Goal: Task Accomplishment & Management: Complete application form

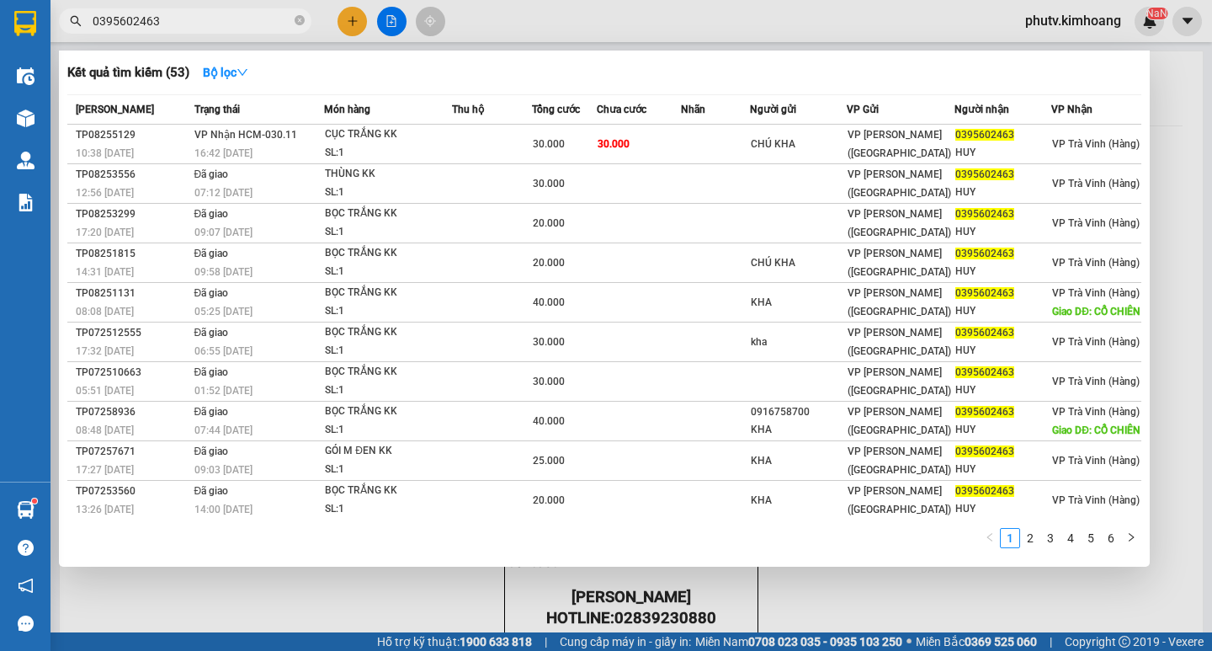
click at [178, 18] on input "0395602463" at bounding box center [192, 21] width 199 height 19
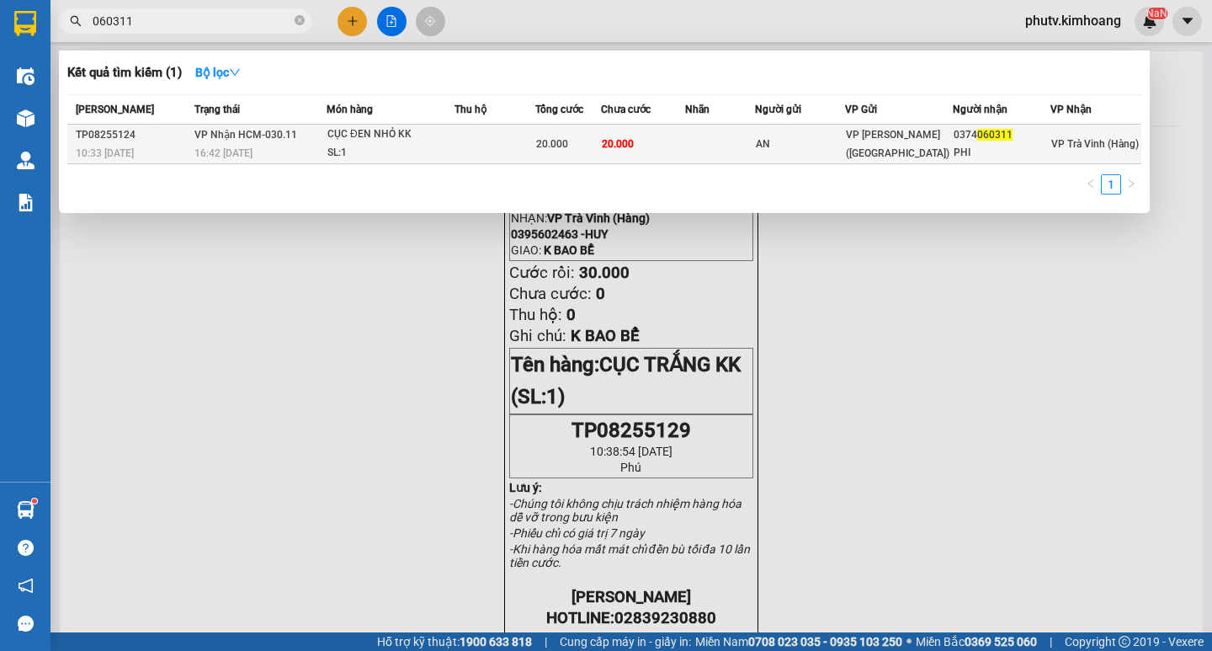
type input "060311"
click at [380, 136] on div "CỤC ĐEN NHỎ KK" at bounding box center [390, 134] width 126 height 19
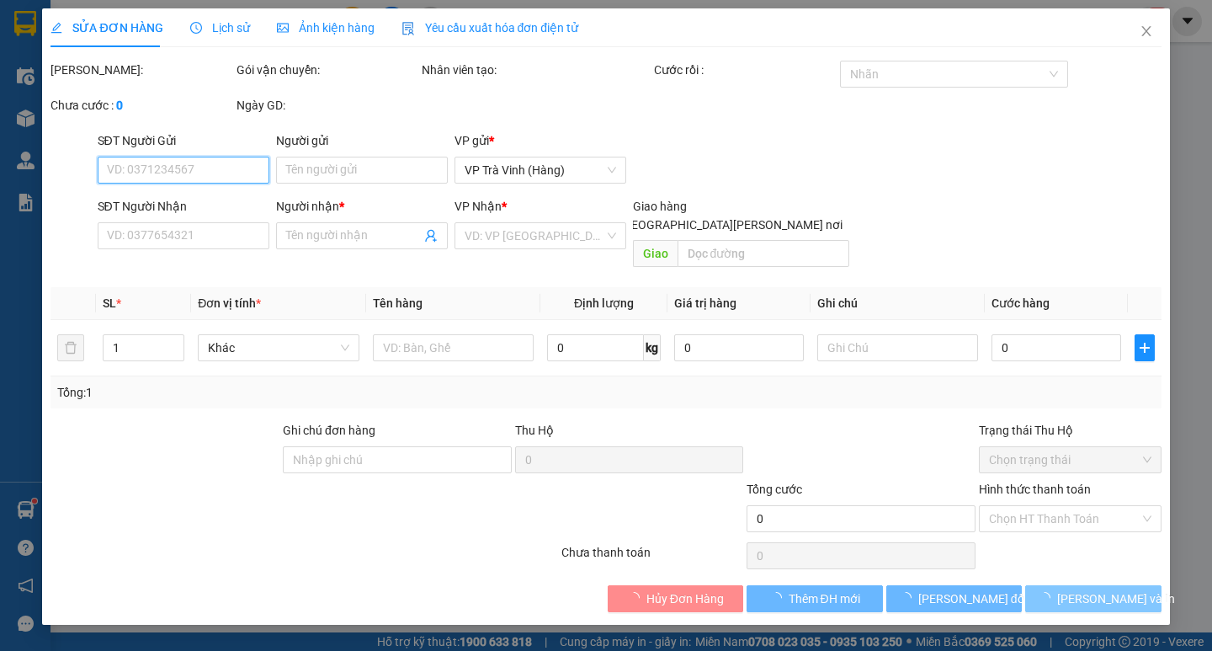
type input "AN"
type input "0374060311"
type input "PHI"
type input "20.000"
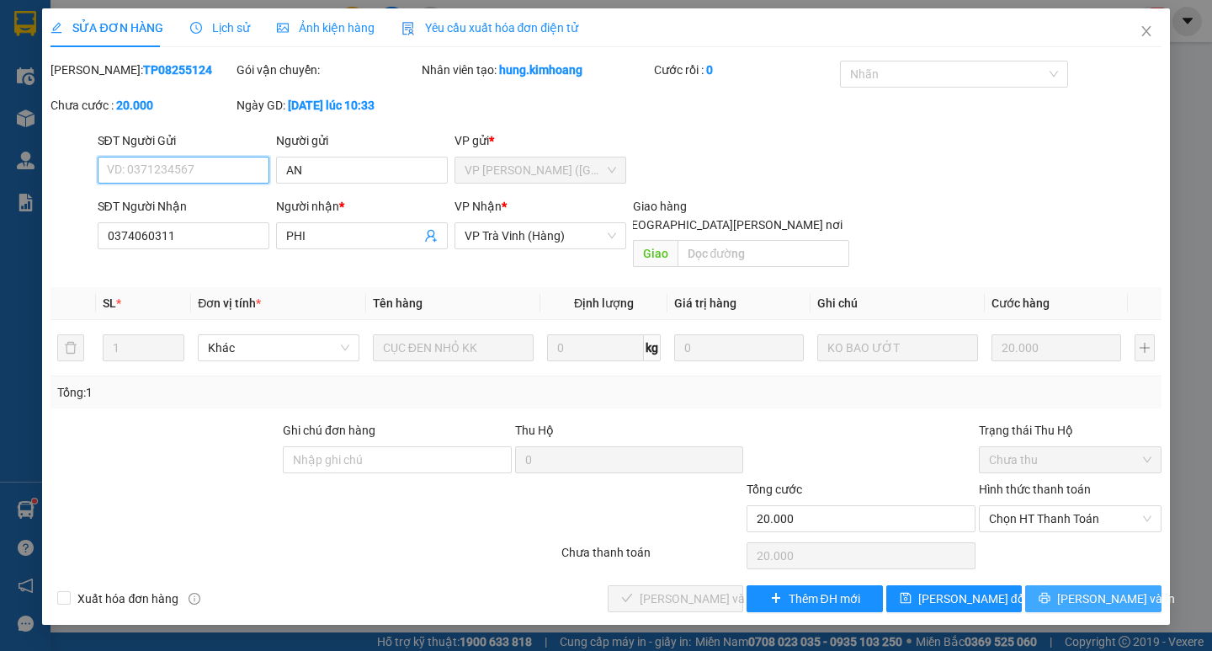
click at [1029, 506] on span "Chọn HT Thanh Toán" at bounding box center [1070, 518] width 162 height 25
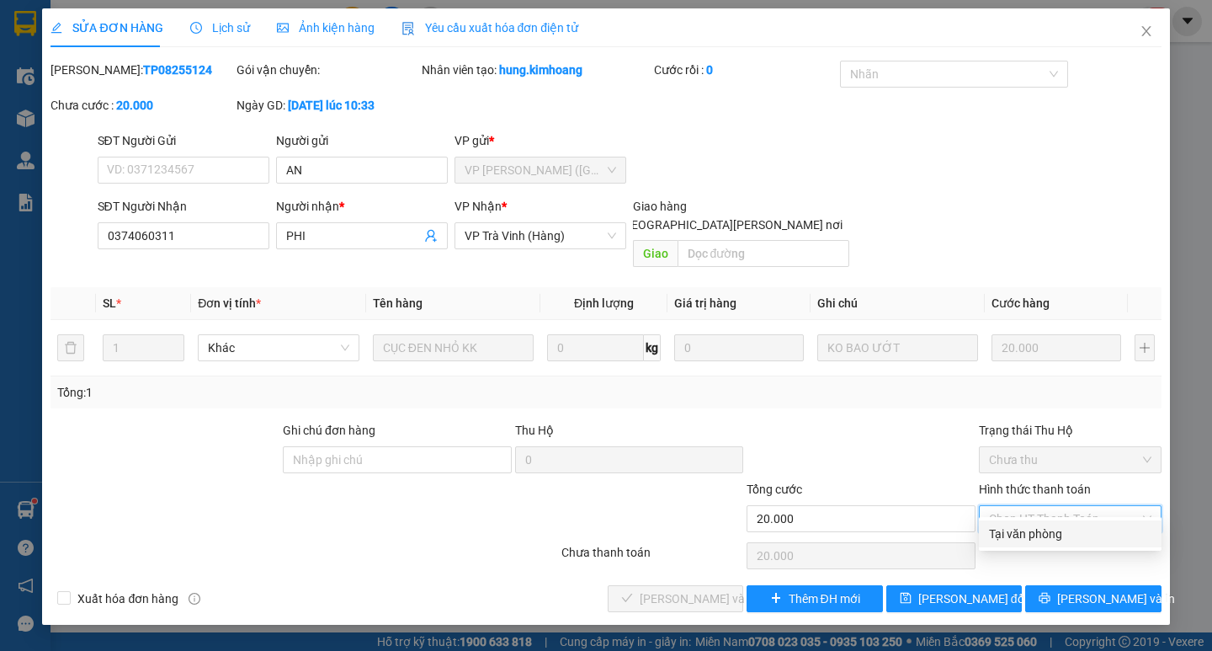
click at [1034, 535] on div "Tại văn phòng" at bounding box center [1070, 533] width 162 height 19
type input "0"
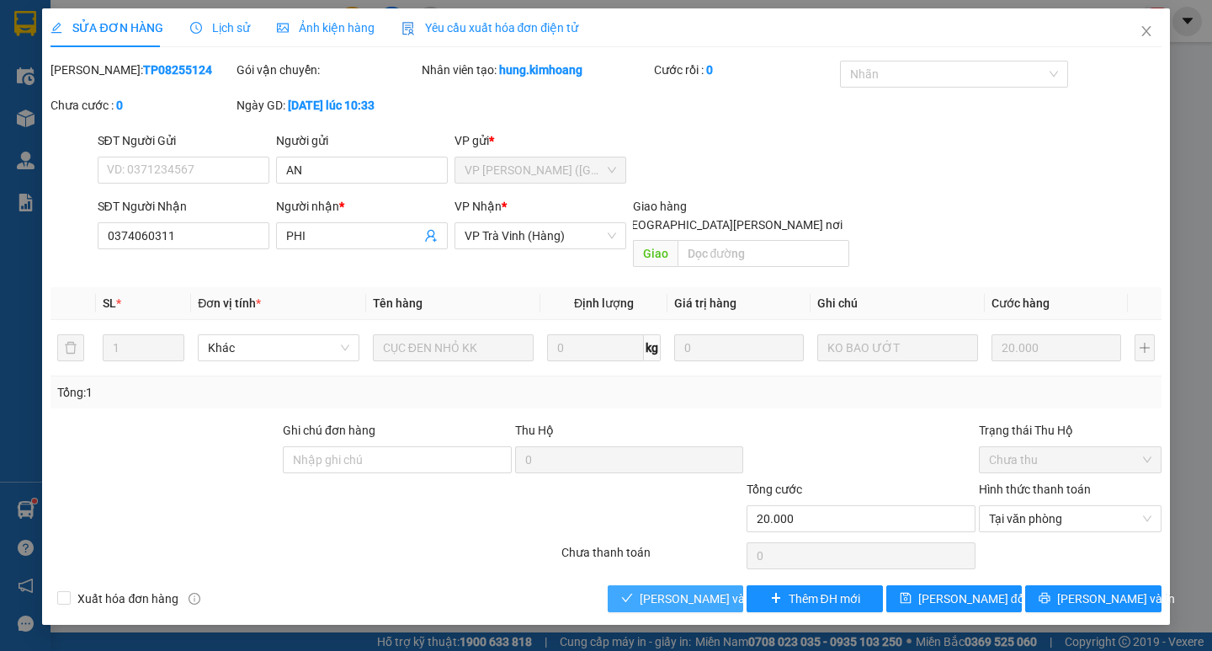
drag, startPoint x: 704, startPoint y: 583, endPoint x: 719, endPoint y: 579, distance: 14.9
click at [704, 589] on span "[PERSON_NAME] và [PERSON_NAME] hàng" at bounding box center [753, 598] width 227 height 19
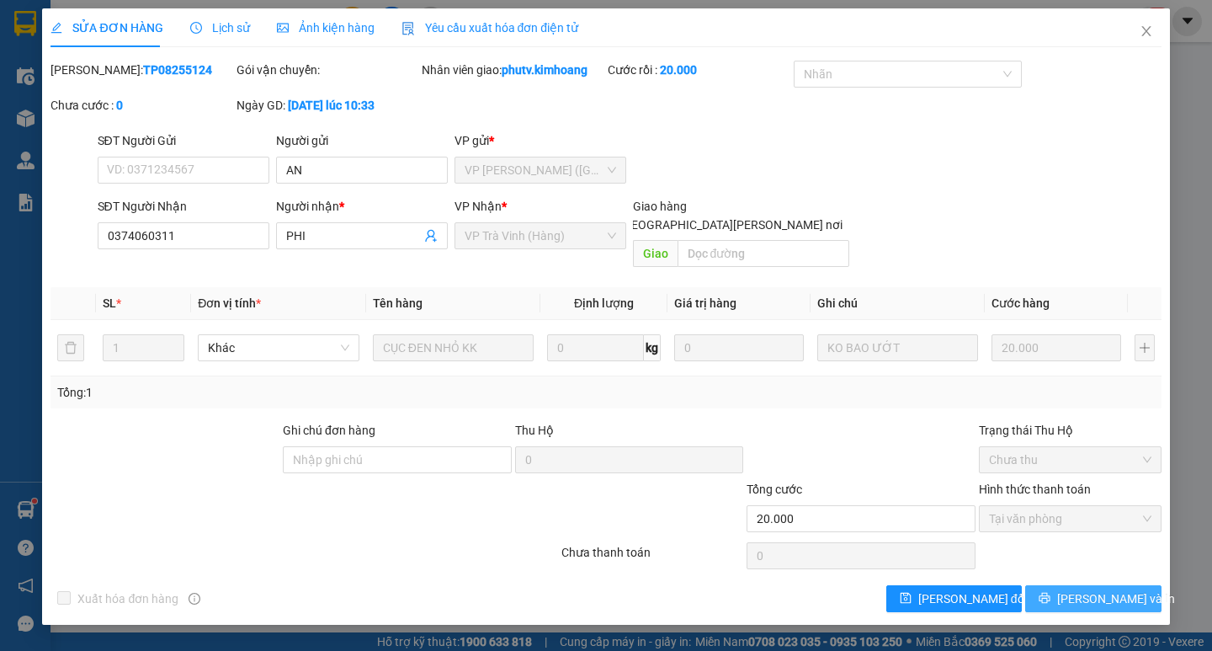
click at [1127, 585] on button "[PERSON_NAME] và In" at bounding box center [1093, 598] width 136 height 27
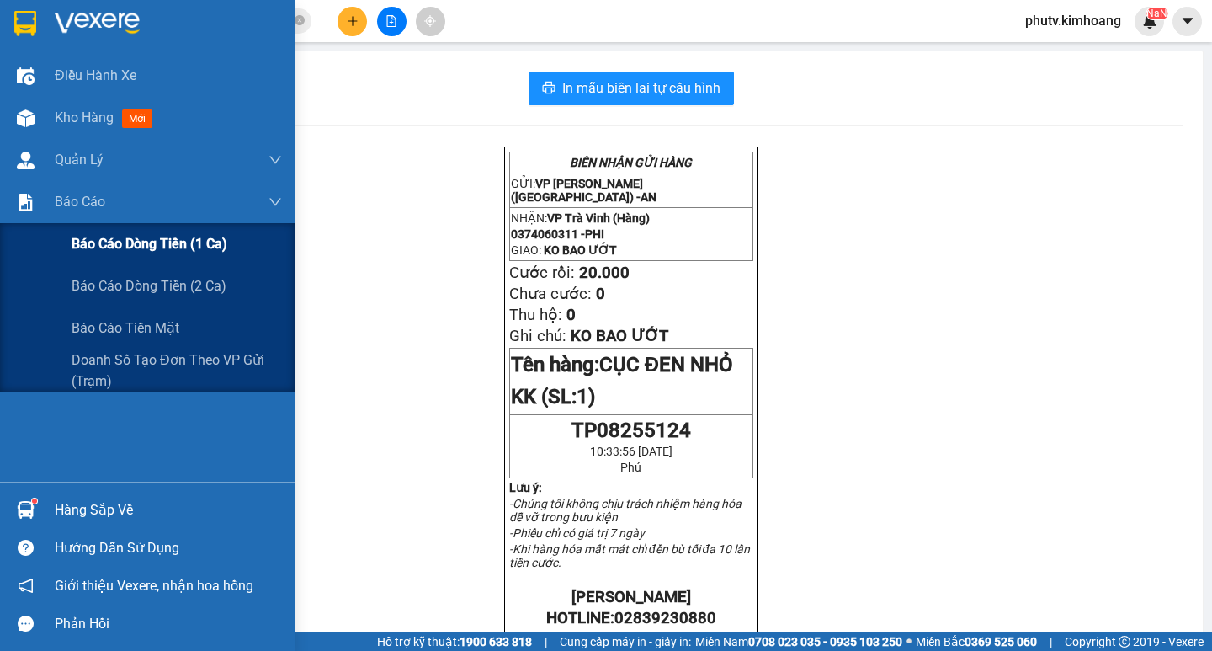
click at [130, 243] on span "Báo cáo dòng tiền (1 ca)" at bounding box center [150, 243] width 156 height 21
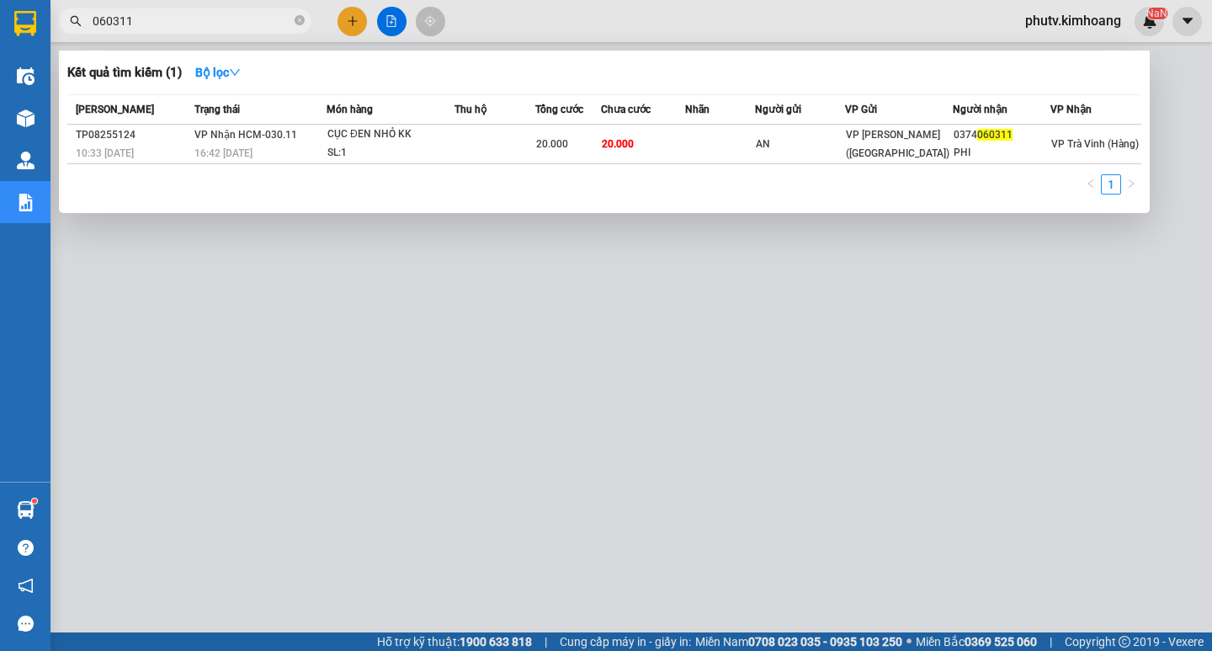
click at [234, 18] on input "060311" at bounding box center [192, 21] width 199 height 19
click at [508, 296] on div at bounding box center [606, 325] width 1212 height 651
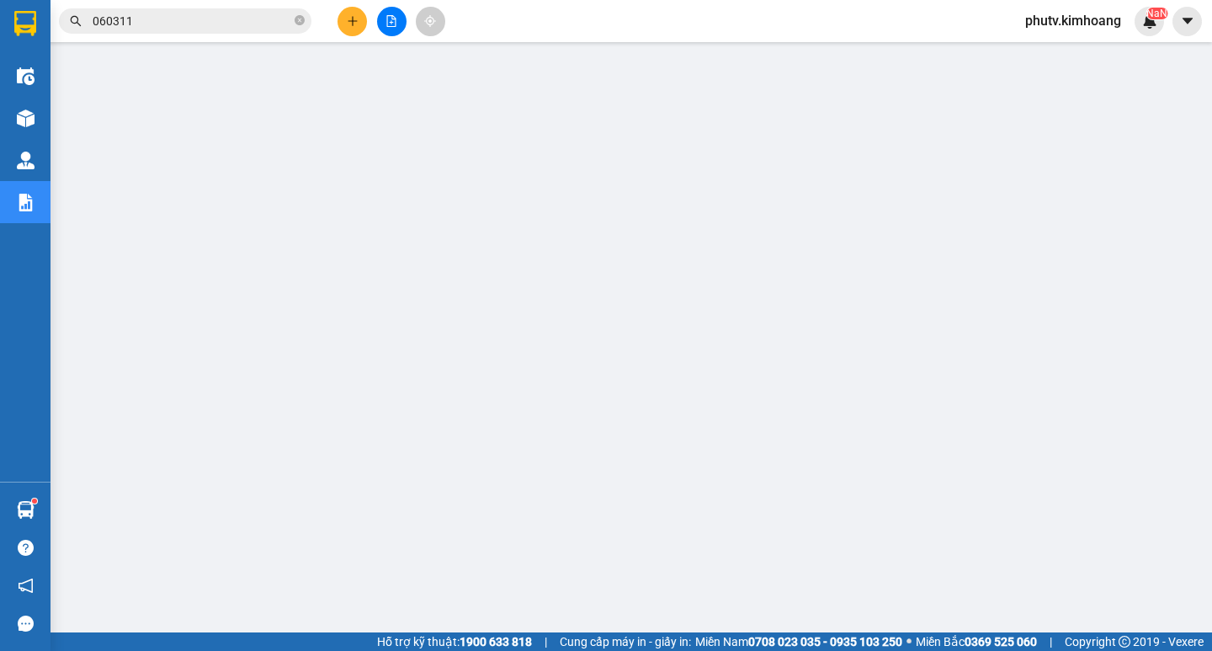
click at [352, 17] on icon "plus" at bounding box center [353, 21] width 12 height 12
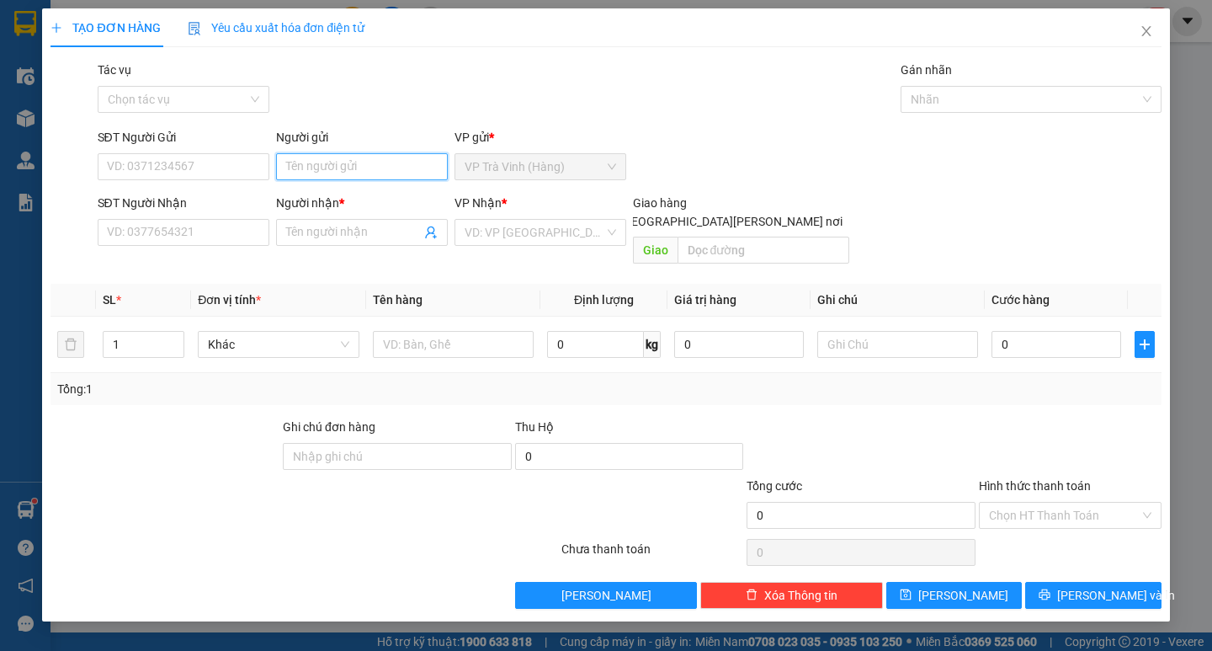
click at [347, 169] on input "Người gửi" at bounding box center [362, 166] width 172 height 27
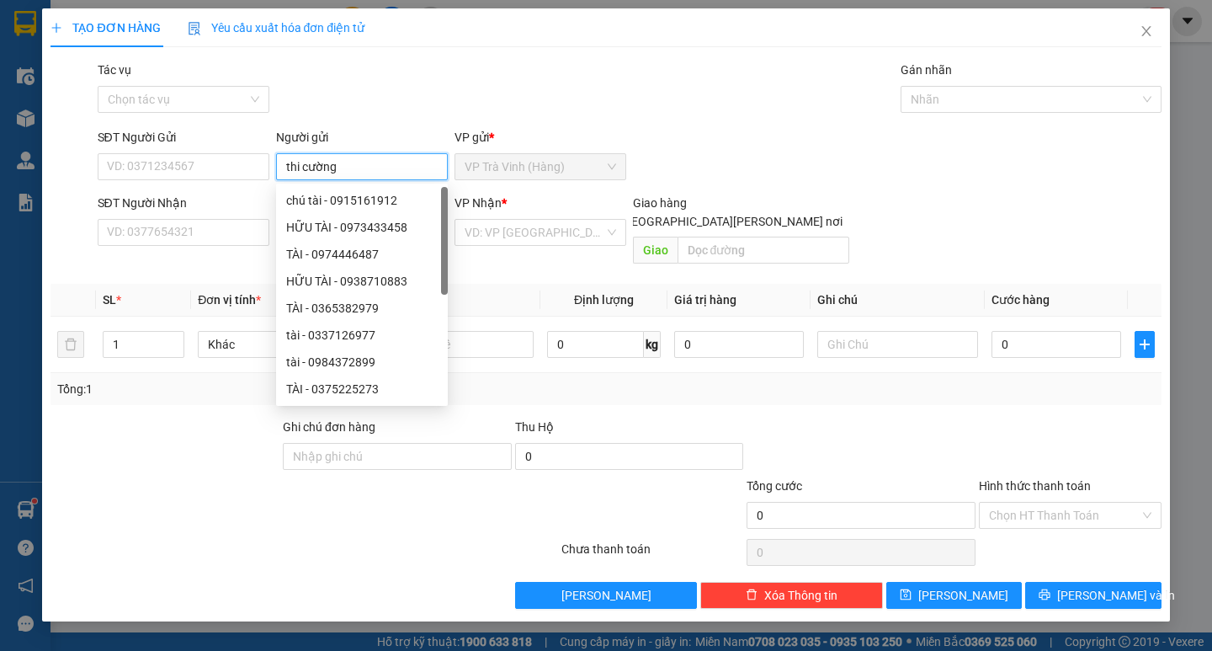
type input "thi cường"
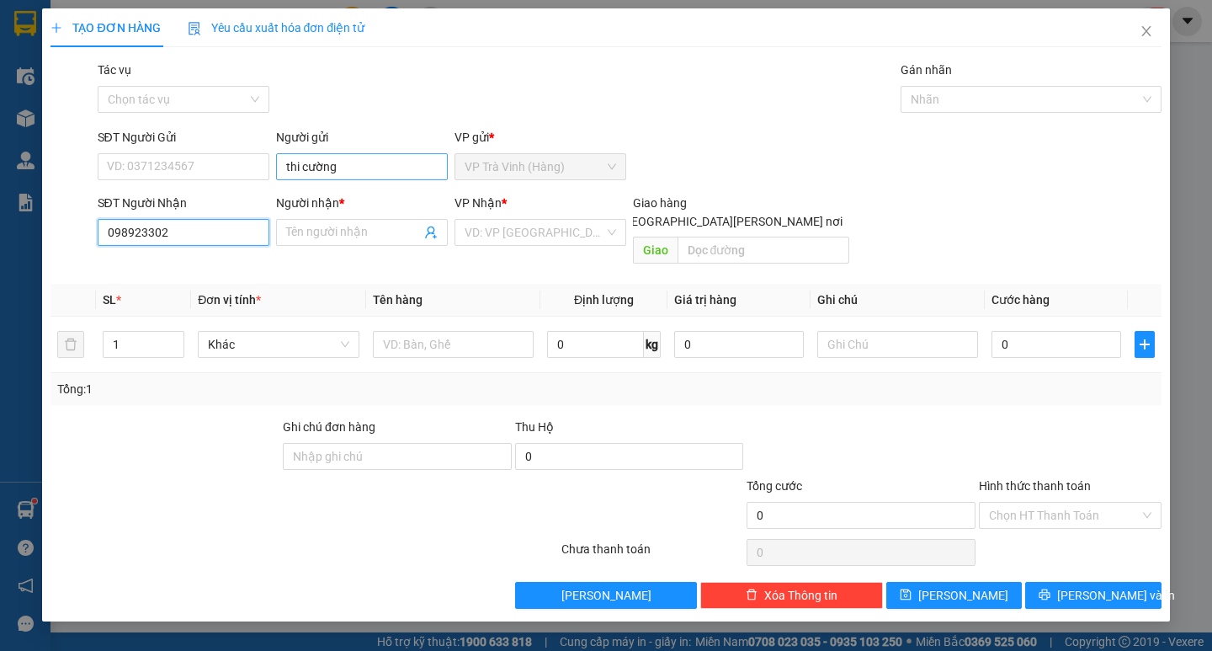
type input "0989233024"
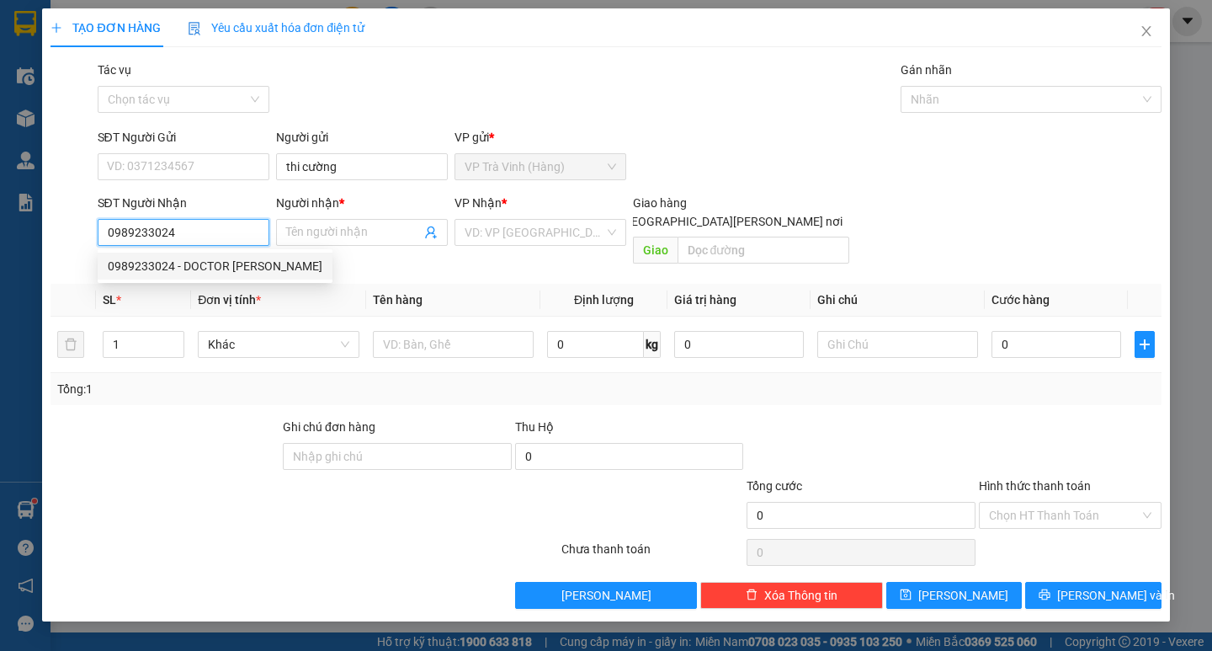
click at [184, 253] on div "0989233024 - DOCTOR [PERSON_NAME]" at bounding box center [215, 265] width 235 height 27
type input "DOCTOR [PERSON_NAME]"
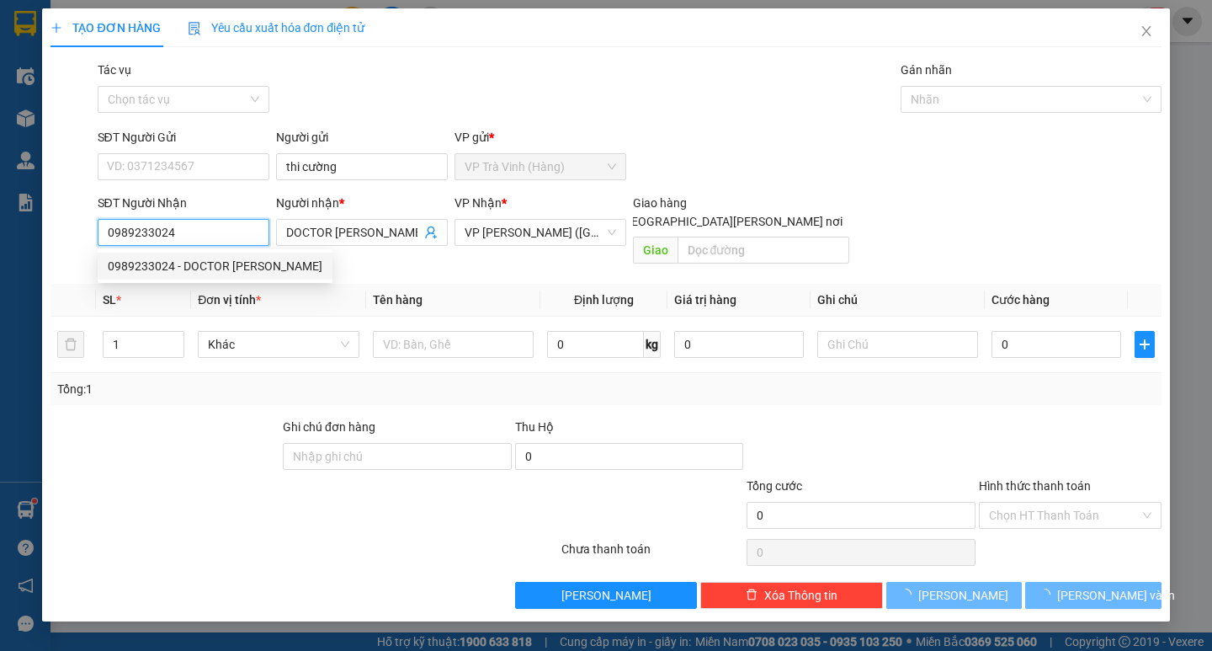
type input "30.000"
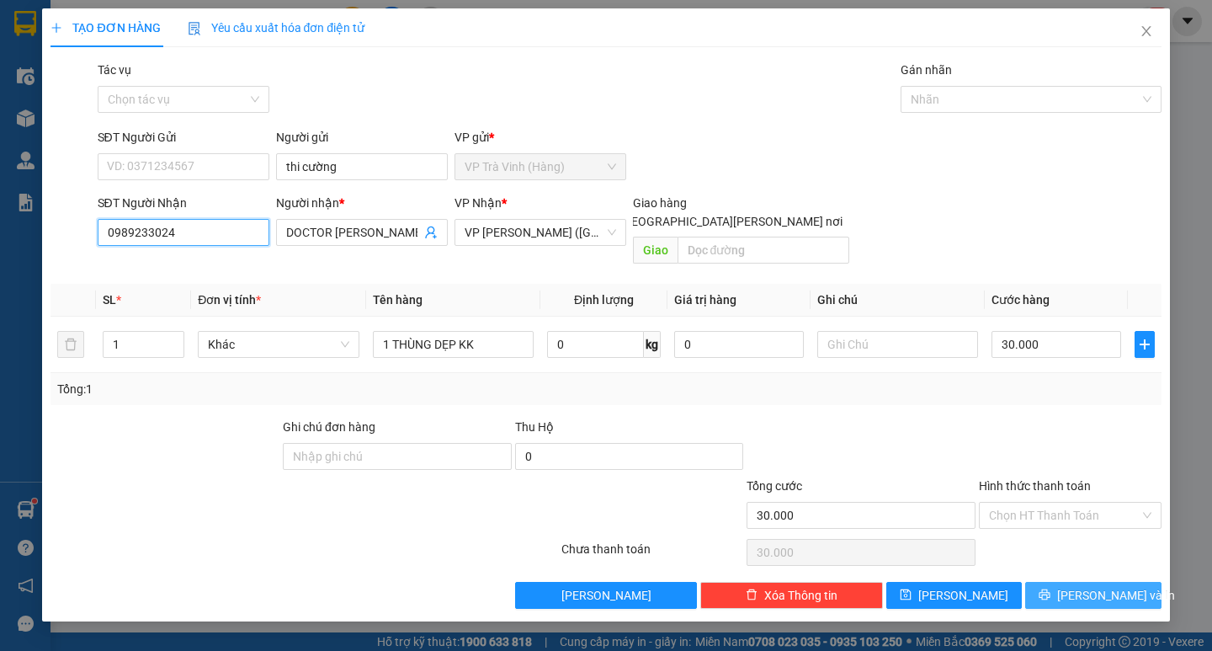
type input "0989233024"
click at [1050, 588] on icon "printer" at bounding box center [1045, 594] width 12 height 12
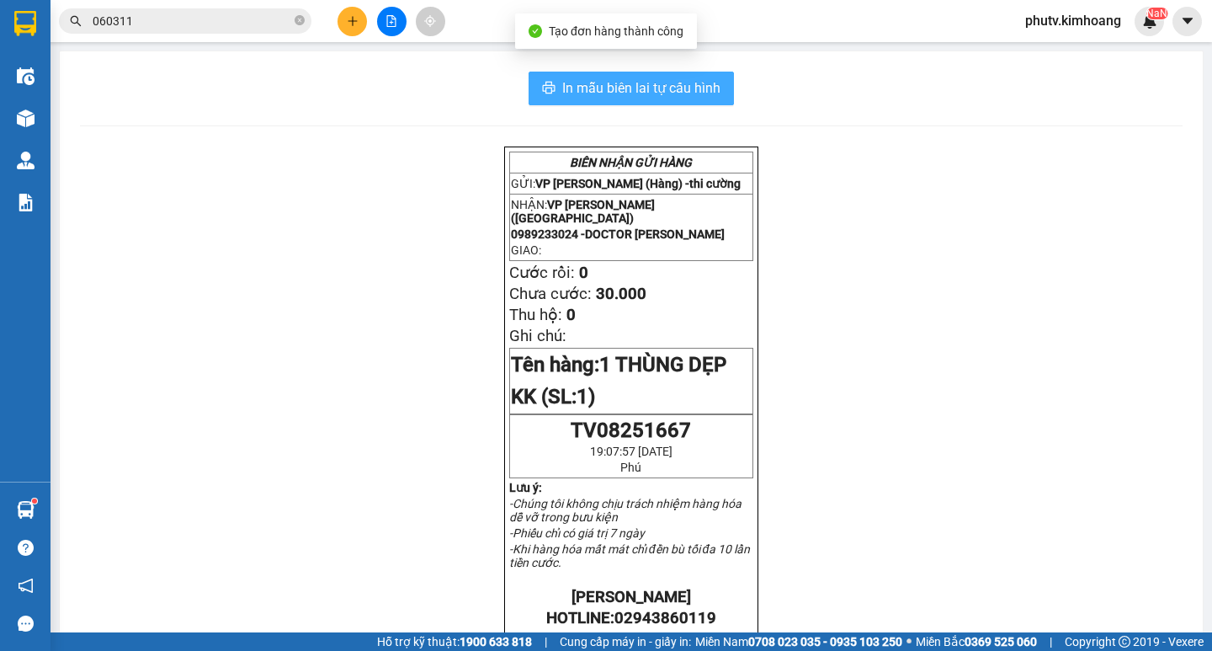
click at [685, 88] on span "In mẫu biên lai tự cấu hình" at bounding box center [641, 87] width 158 height 21
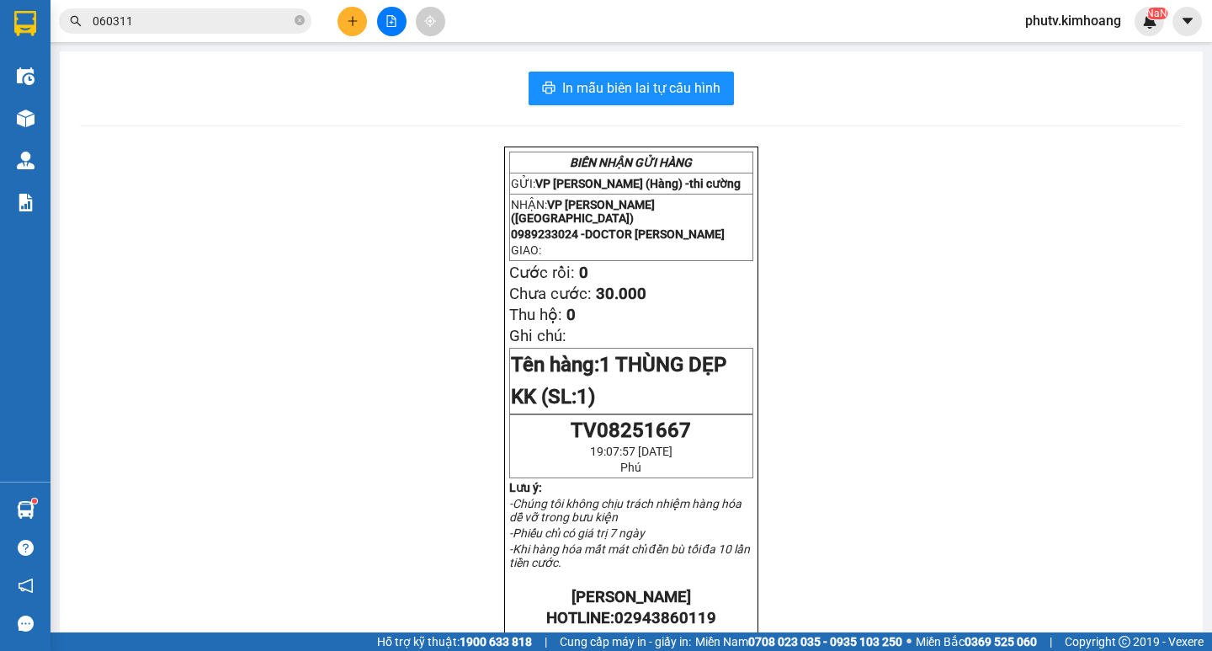
click at [139, 10] on span "060311" at bounding box center [185, 20] width 252 height 25
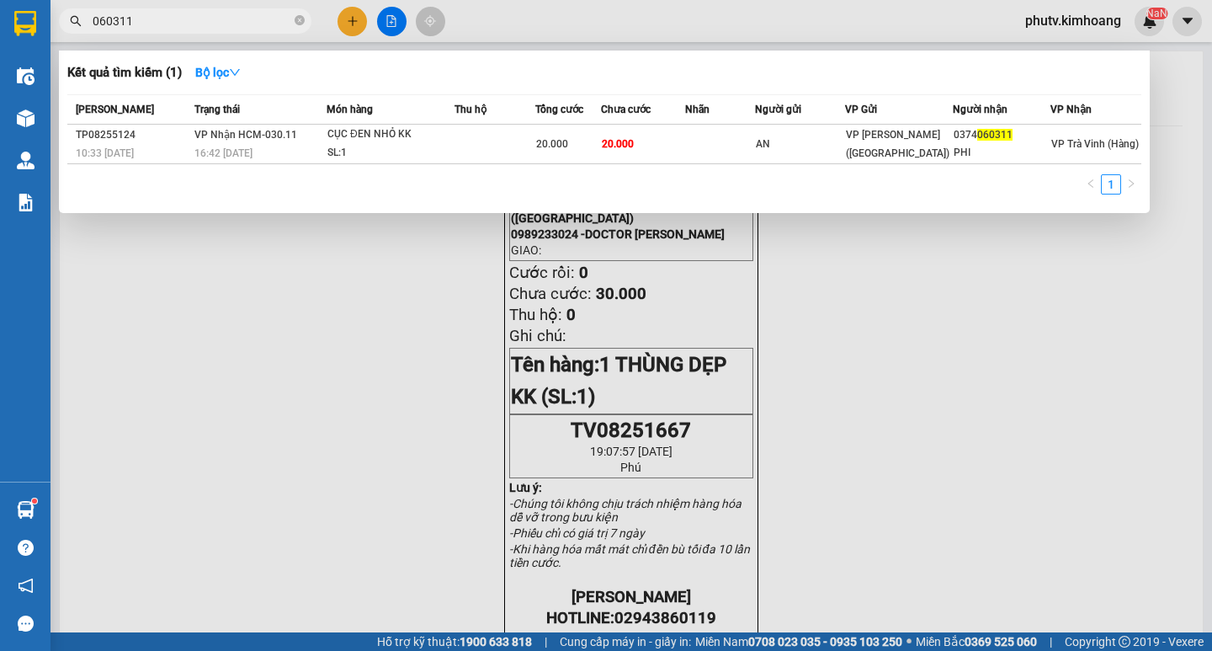
click at [131, 22] on input "060311" at bounding box center [192, 21] width 199 height 19
type input "079093"
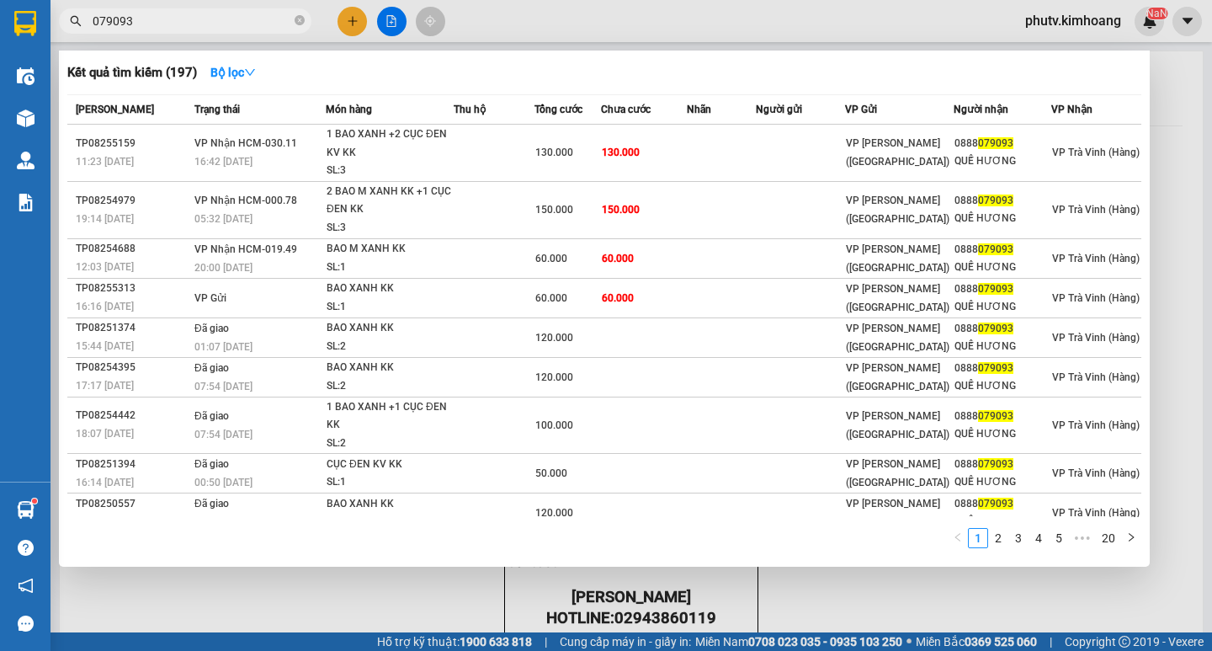
click at [152, 25] on input "079093" at bounding box center [192, 21] width 199 height 19
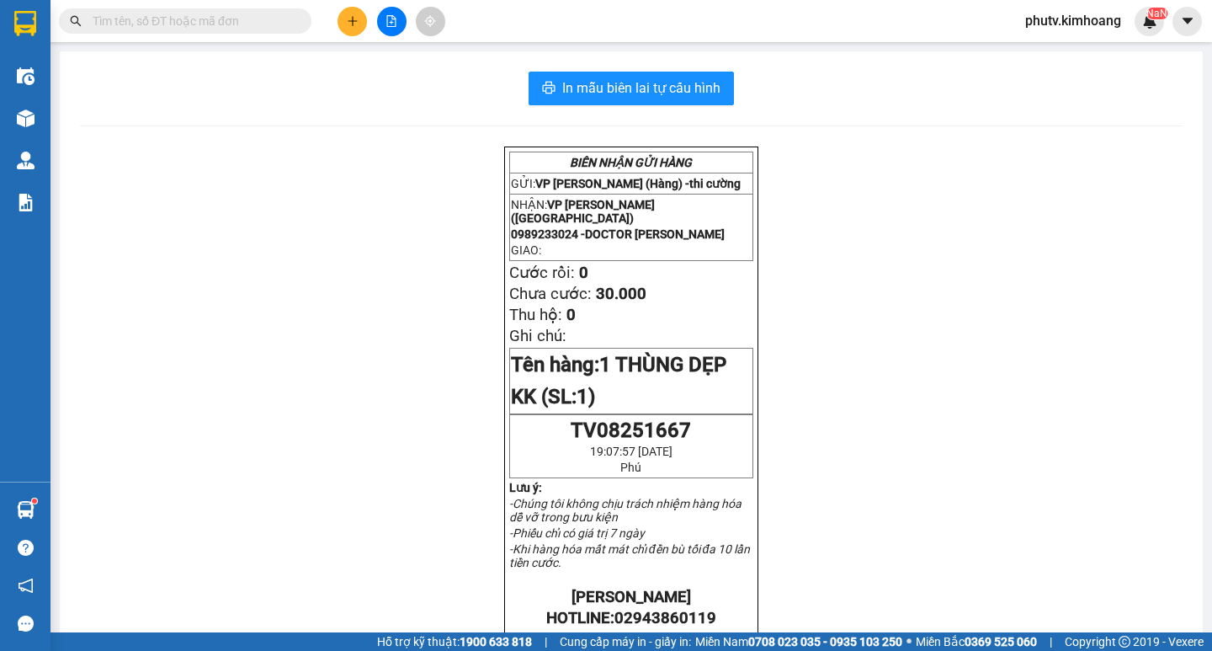
click at [1064, 23] on span "phutv.kimhoang" at bounding box center [1073, 20] width 123 height 21
click at [1063, 52] on span "Đăng xuất" at bounding box center [1079, 52] width 89 height 19
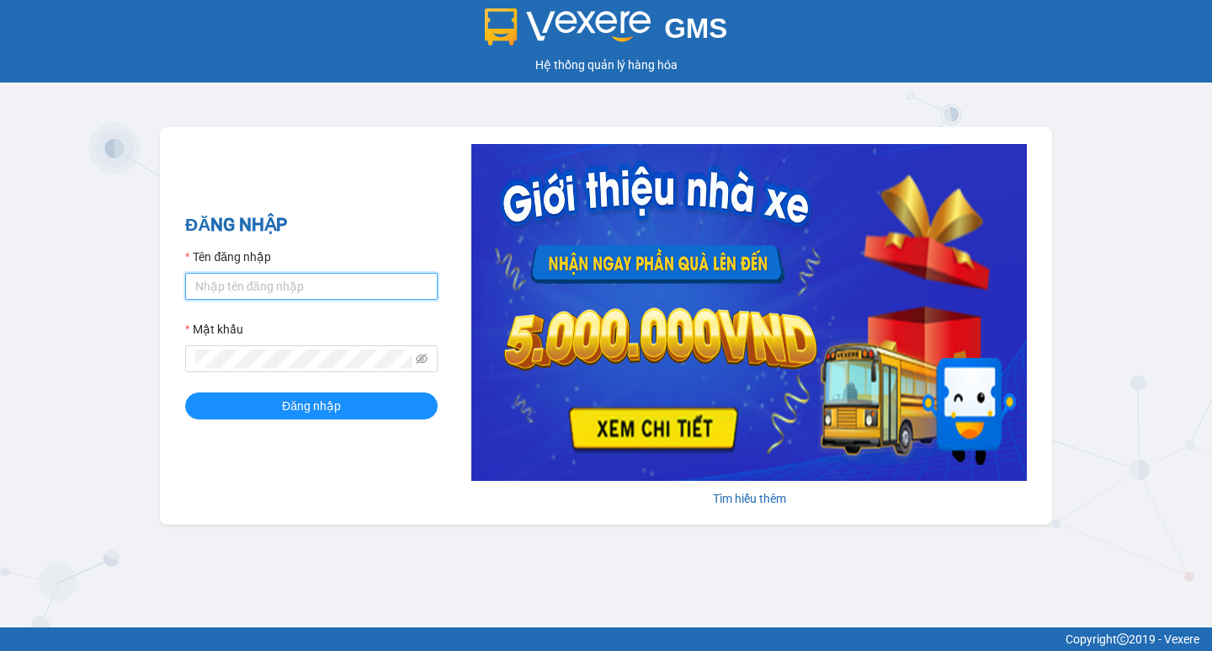
click at [348, 291] on input "Tên đăng nhập" at bounding box center [311, 286] width 252 height 27
type input "thuoctv.kimhoang"
click at [296, 369] on span at bounding box center [311, 358] width 252 height 27
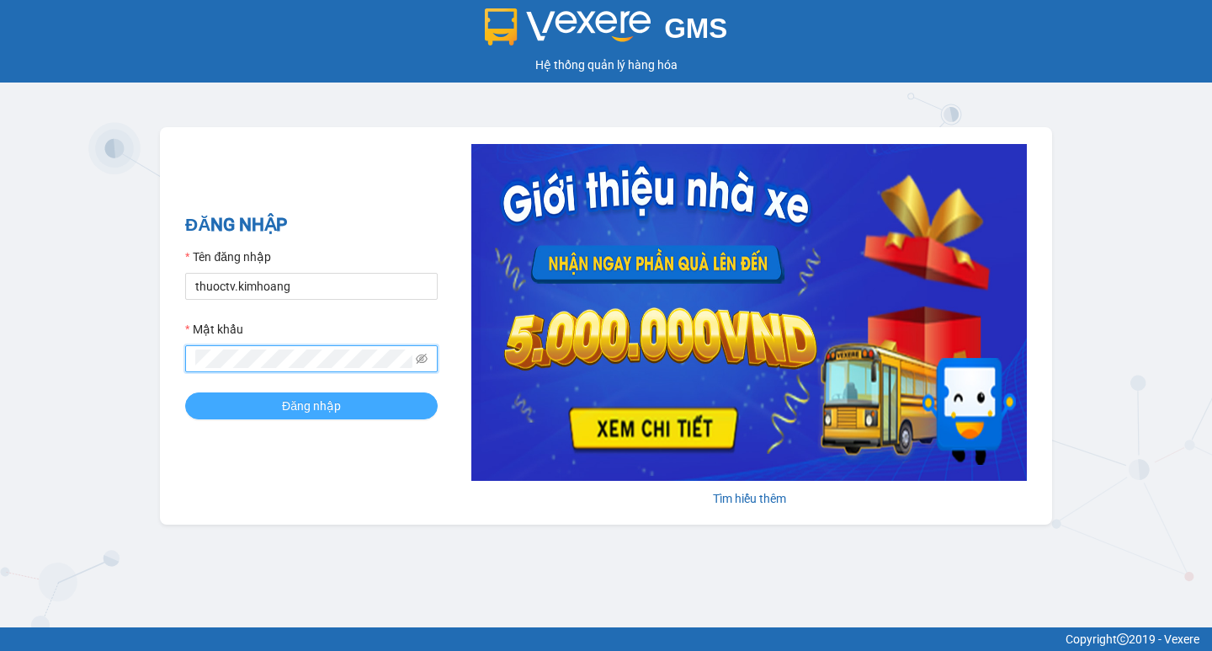
click at [311, 403] on span "Đăng nhập" at bounding box center [311, 405] width 59 height 19
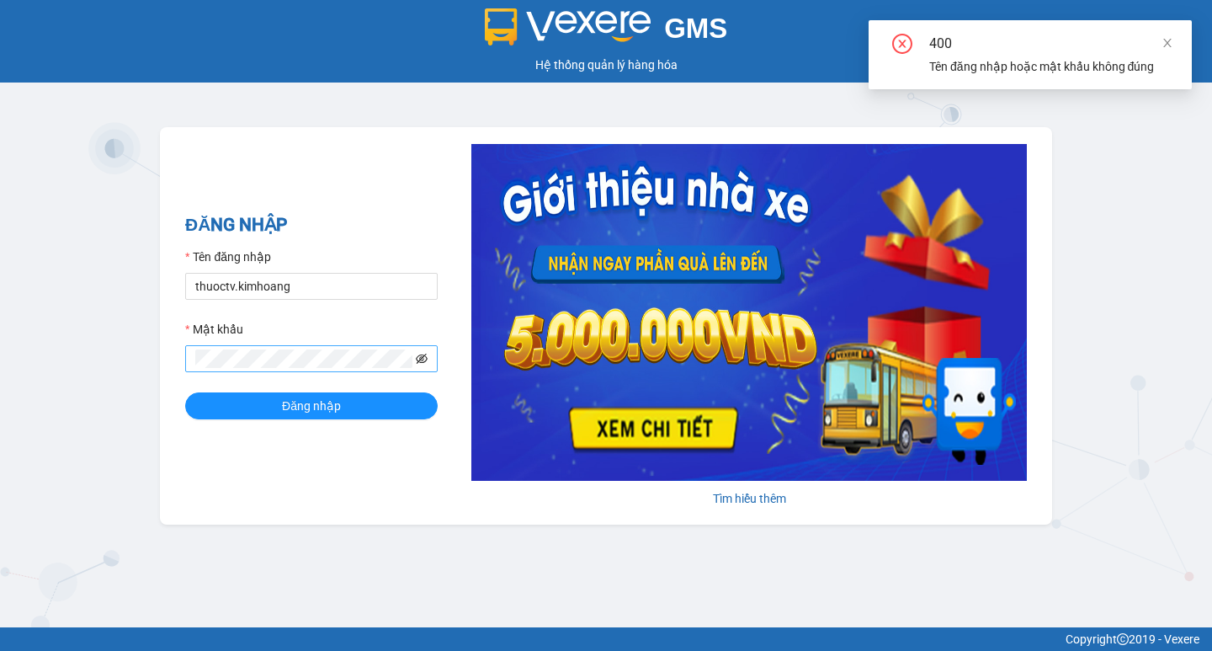
click at [426, 359] on icon "eye-invisible" at bounding box center [422, 359] width 12 height 12
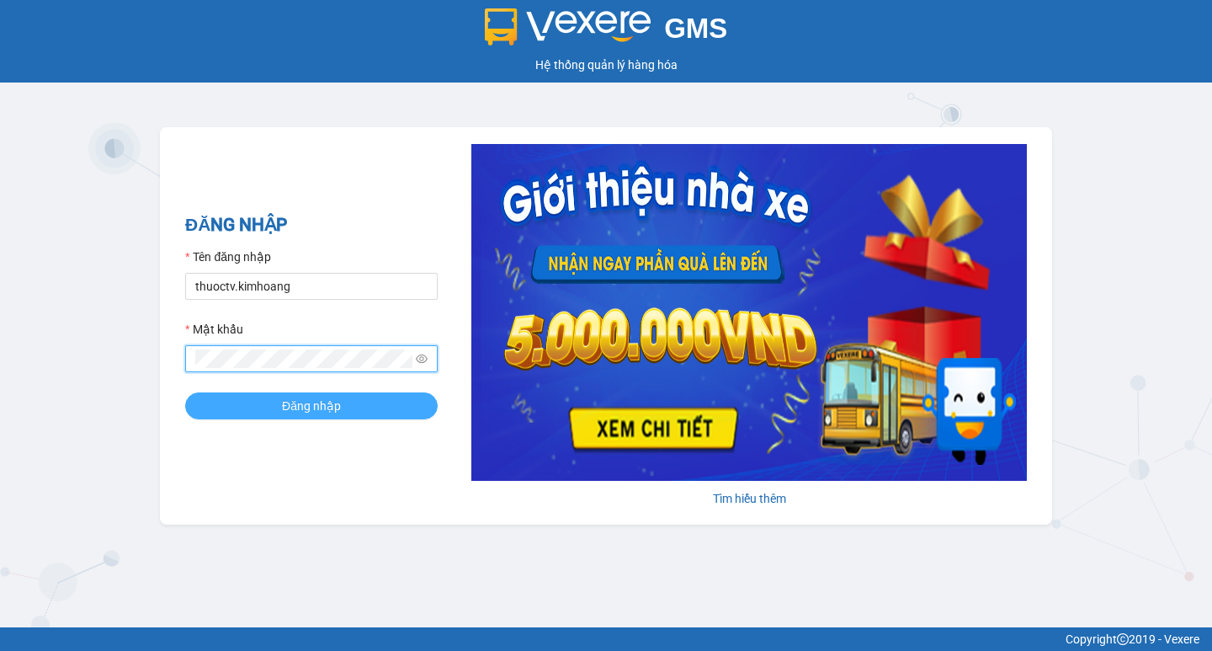
click at [281, 407] on button "Đăng nhập" at bounding box center [311, 405] width 252 height 27
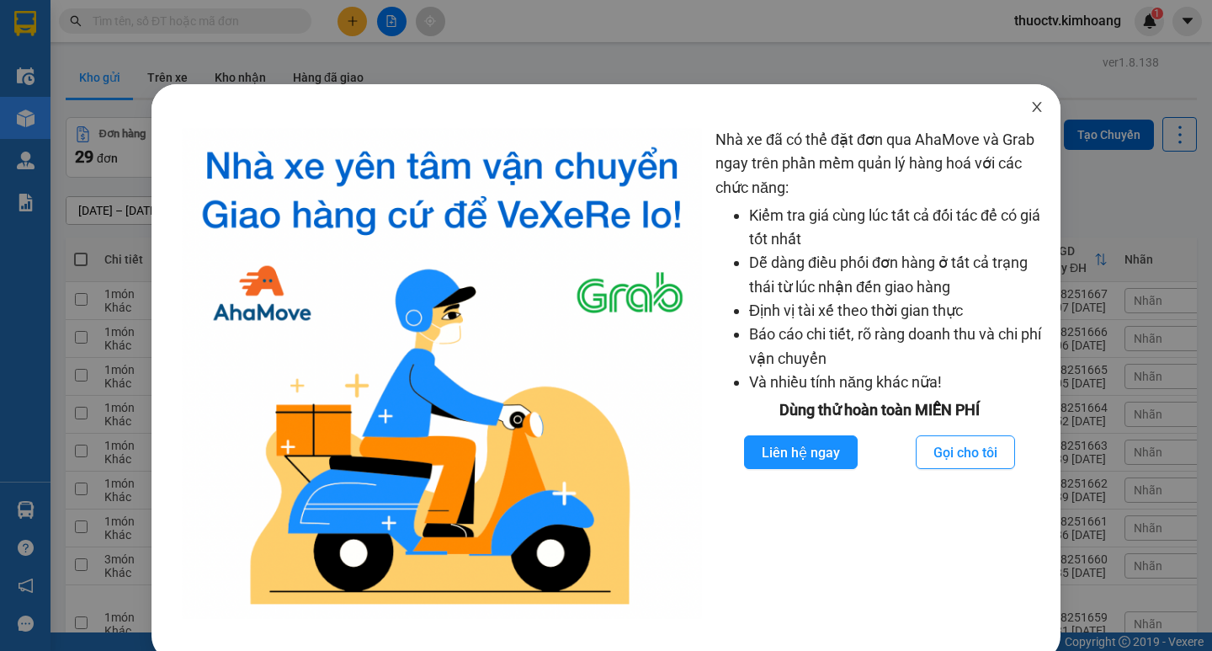
click at [1032, 110] on icon "close" at bounding box center [1036, 107] width 9 height 10
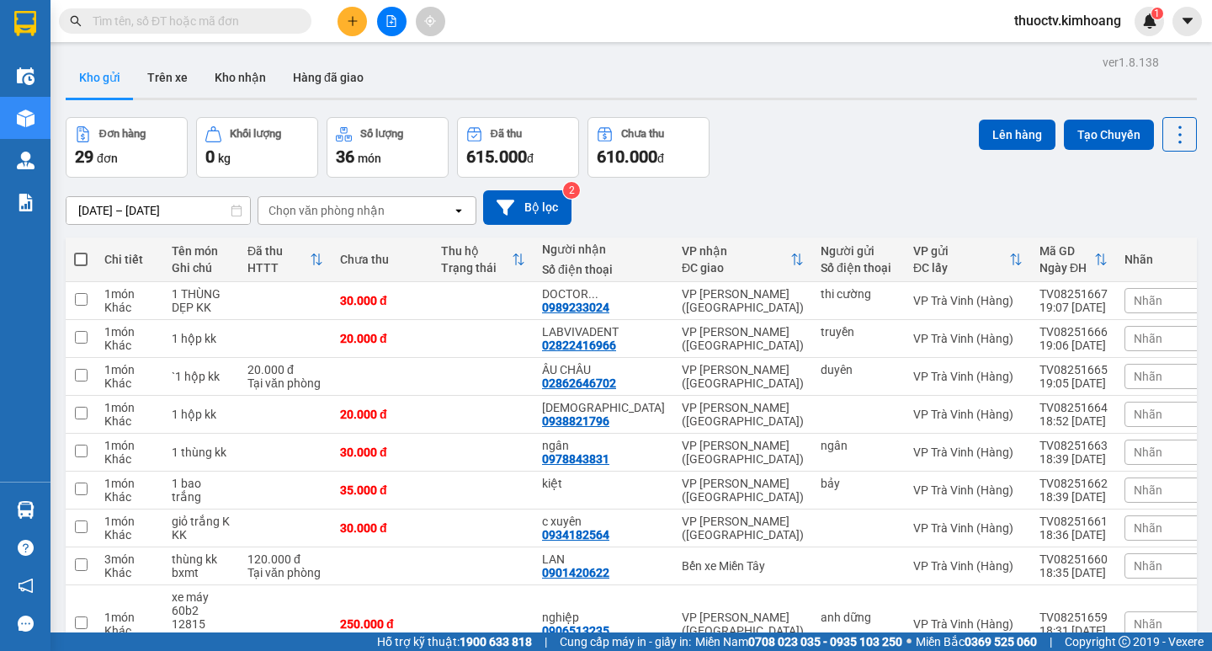
click at [233, 23] on input "text" at bounding box center [192, 21] width 199 height 19
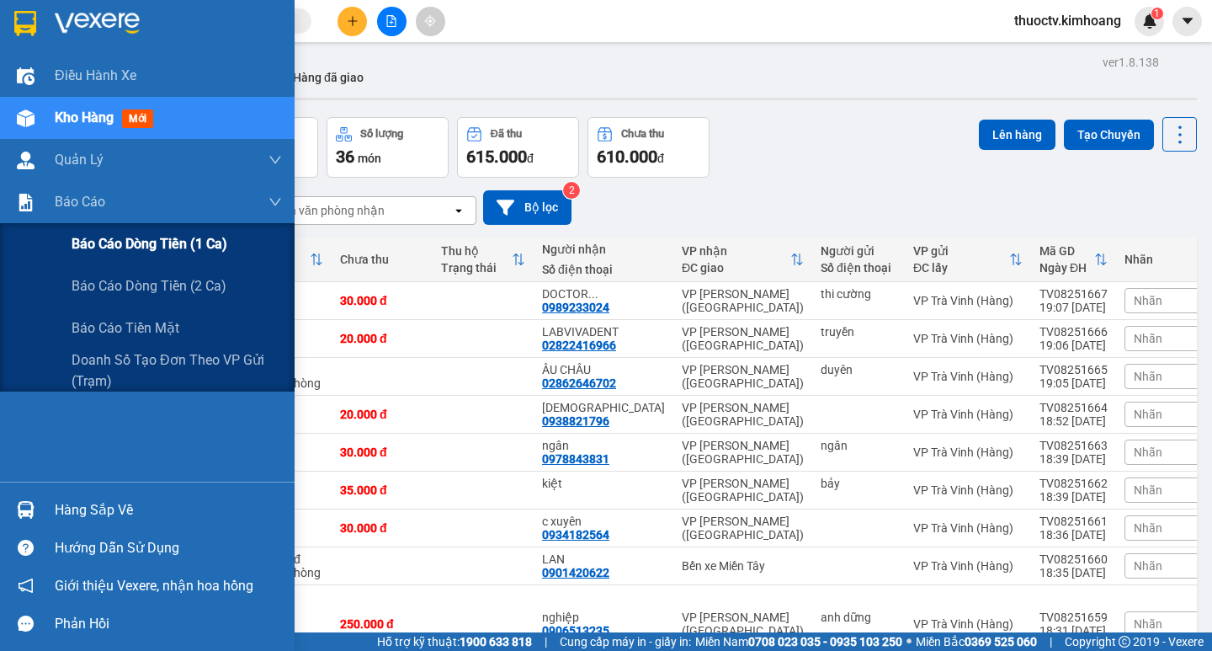
click at [137, 246] on span "Báo cáo dòng tiền (1 ca)" at bounding box center [150, 243] width 156 height 21
